Goal: Information Seeking & Learning: Check status

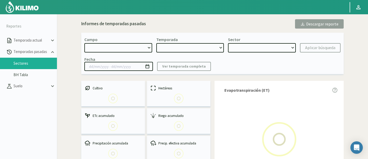
select select "1223: Object"
type input "01/07/2024 - 30/06/2024"
select select "0: 2024"
select select "6: Object"
select select "1223: Object"
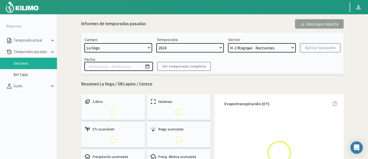
select select "0: 2024"
select select "6: Object"
type input "01/07/2024 - 30/06/2024"
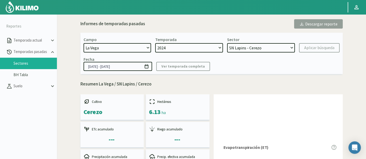
drag, startPoint x: 139, startPoint y: 68, endPoint x: 147, endPoint y: 66, distance: 8.7
click at [139, 68] on input "01/07/2024 - 30/06/2024" at bounding box center [118, 66] width 69 height 9
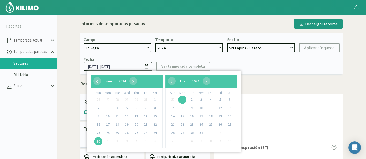
click at [157, 65] on kil-button "Ver temporada completa" at bounding box center [183, 66] width 54 height 9
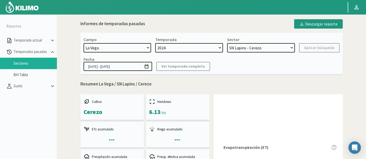
click at [138, 69] on input "01/07/2024 - 30/06/2024" at bounding box center [118, 66] width 69 height 9
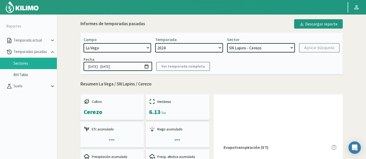
click at [94, 63] on input "01/07/2024 - 30/06/2024" at bounding box center [118, 66] width 69 height 9
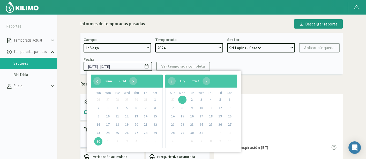
click at [165, 63] on kil-button "Ver temporada completa" at bounding box center [183, 66] width 54 height 9
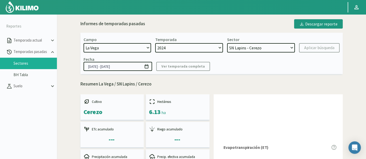
click at [164, 64] on kil-button "Ver temporada completa" at bounding box center [183, 66] width 54 height 9
click at [142, 65] on input "01/07/2024 - 30/06/2024" at bounding box center [118, 66] width 69 height 9
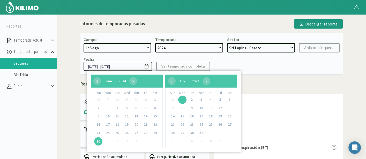
click at [146, 66] on icon at bounding box center [146, 66] width 5 height 5
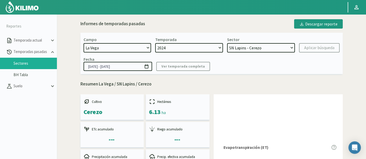
click at [143, 68] on input "01/07/2024 - 30/06/2024" at bounding box center [118, 66] width 69 height 9
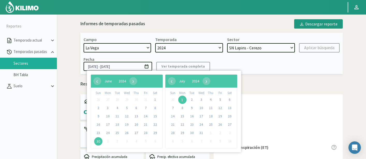
click at [117, 104] on span "4" at bounding box center [117, 108] width 8 height 8
click at [118, 107] on span "4" at bounding box center [117, 108] width 8 height 8
drag, startPoint x: 156, startPoint y: 99, endPoint x: 181, endPoint y: 98, distance: 25.4
click at [156, 99] on span "1" at bounding box center [155, 99] width 8 height 8
click at [182, 98] on span "1" at bounding box center [182, 99] width 8 height 8
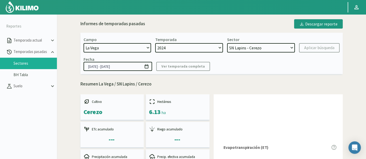
click at [127, 65] on input "01/07/2024 - 30/06/2024" at bounding box center [118, 66] width 69 height 9
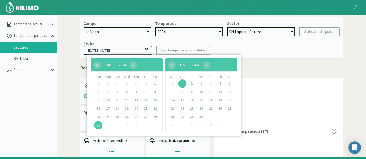
scroll to position [29, 0]
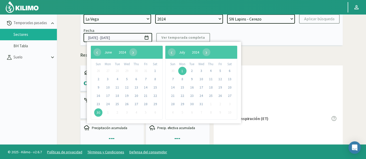
click at [288, 70] on div "Evapotranspiración (ET)" at bounding box center [278, 119] width 129 height 108
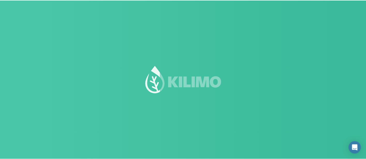
scroll to position [29, 0]
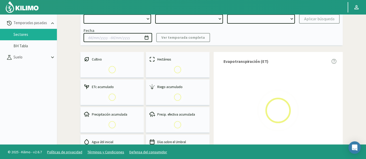
select select "1223: Object"
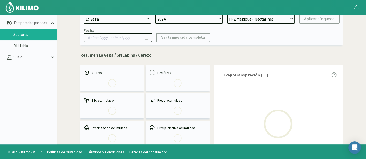
select select "0: 2024"
select select "6: Object"
type input "01/07/2024 - 30/06/2024"
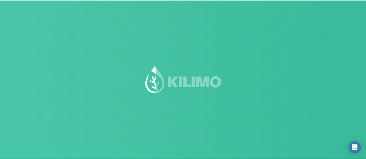
scroll to position [29, 0]
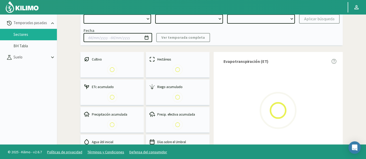
select select "1223: Object"
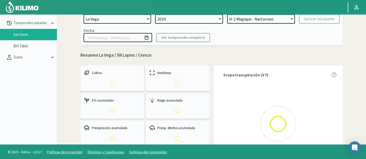
select select "0: 2024"
select select "6: Object"
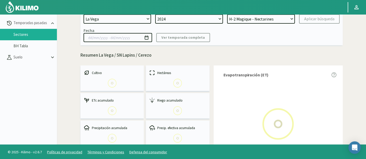
type input "[DATE] - [DATE]"
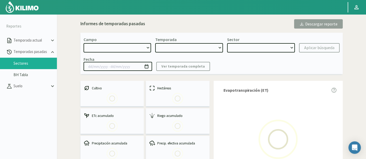
select select "1223: Object"
type input "[DATE] - [DATE]"
select select "0: 2024"
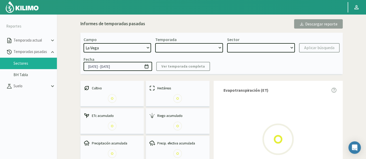
select select "6: Object"
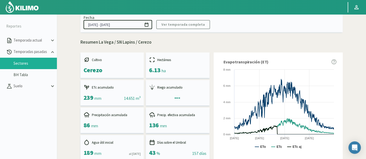
scroll to position [13, 0]
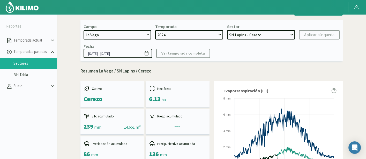
click at [239, 33] on select "H-2 Magique - Nectarines E-4 Ciruelos 2013 y 2018 - Ciruela S-2 Flavor - Ciruel…" at bounding box center [261, 34] width 68 height 9
